Goal: Information Seeking & Learning: Learn about a topic

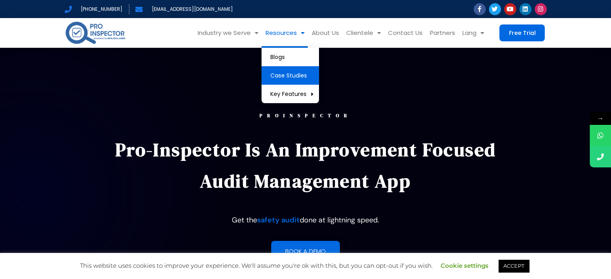
click at [294, 78] on link "Case Studies" at bounding box center [290, 75] width 57 height 18
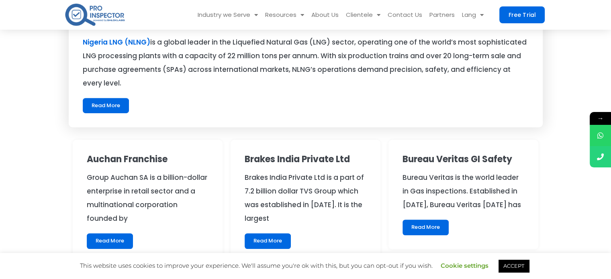
scroll to position [362, 0]
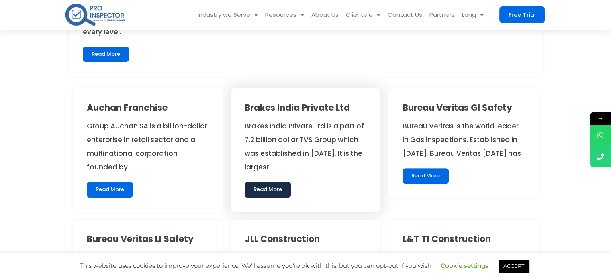
click at [278, 188] on link "Read More" at bounding box center [268, 189] width 46 height 15
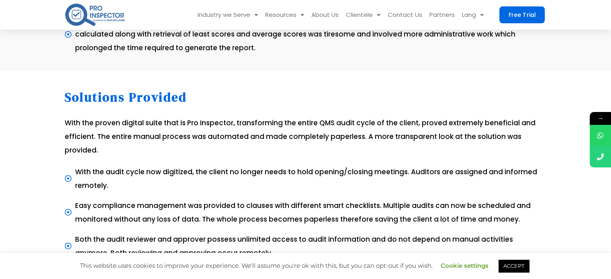
scroll to position [764, 0]
